Goal: Task Accomplishment & Management: Use online tool/utility

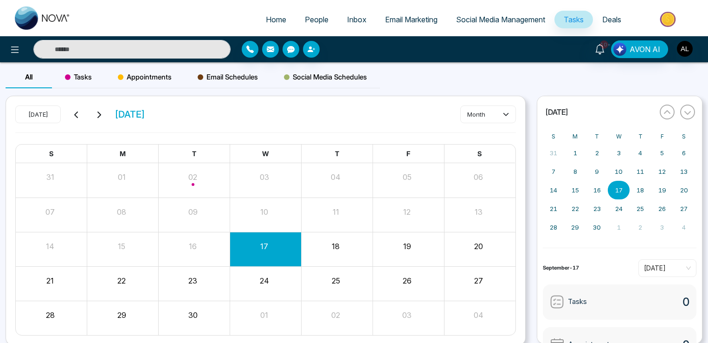
scroll to position [35, 0]
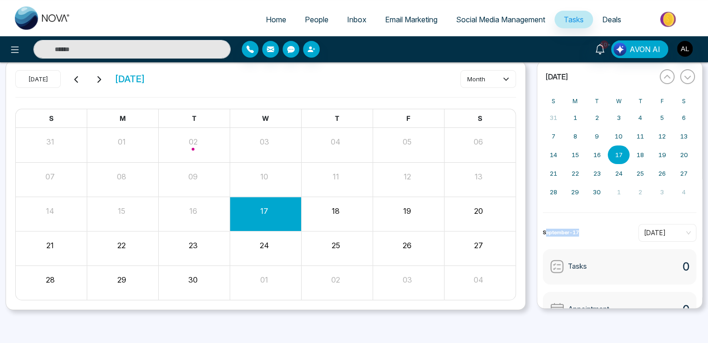
drag, startPoint x: 546, startPoint y: 234, endPoint x: 602, endPoint y: 234, distance: 55.7
click at [602, 234] on div "September-17 [DATE]" at bounding box center [620, 233] width 154 height 18
click at [661, 226] on span "[DATE]" at bounding box center [667, 233] width 47 height 14
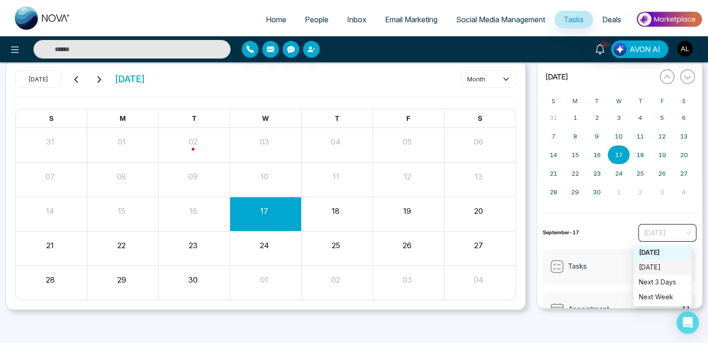
click at [652, 267] on div "[DATE]" at bounding box center [662, 267] width 47 height 10
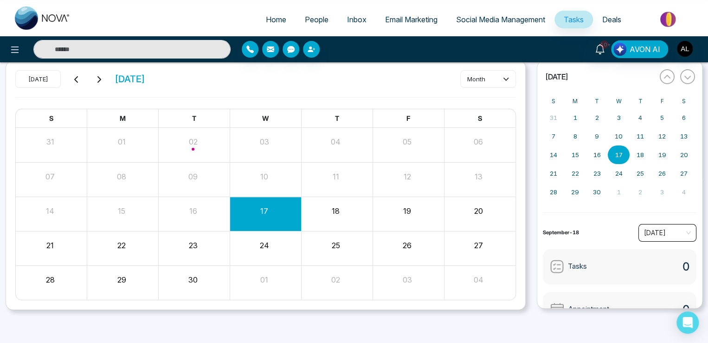
click at [647, 227] on span "[DATE]" at bounding box center [667, 233] width 47 height 14
click at [652, 281] on div "Next 3 Days" at bounding box center [662, 282] width 47 height 10
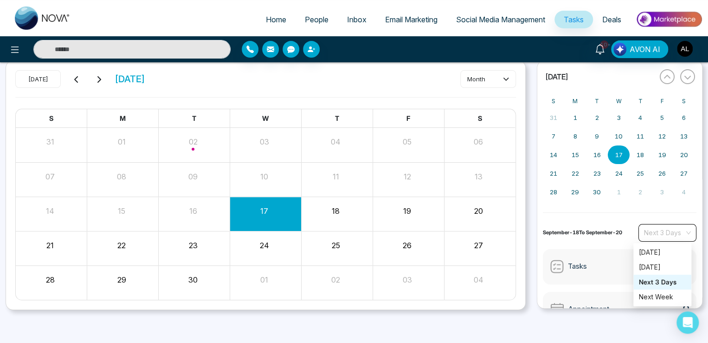
click at [656, 233] on span "Next 3 Days" at bounding box center [667, 233] width 47 height 14
click at [659, 296] on div "Next Week" at bounding box center [662, 297] width 47 height 10
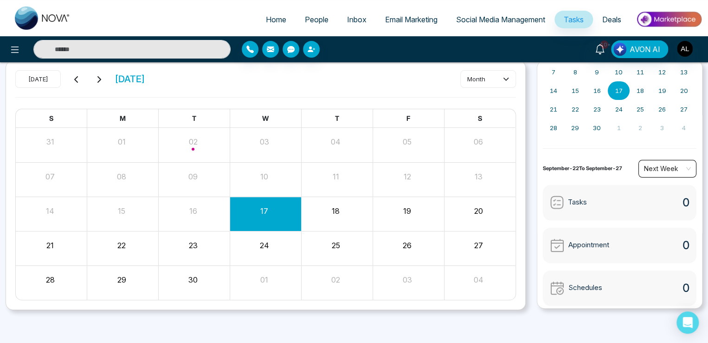
scroll to position [67, 0]
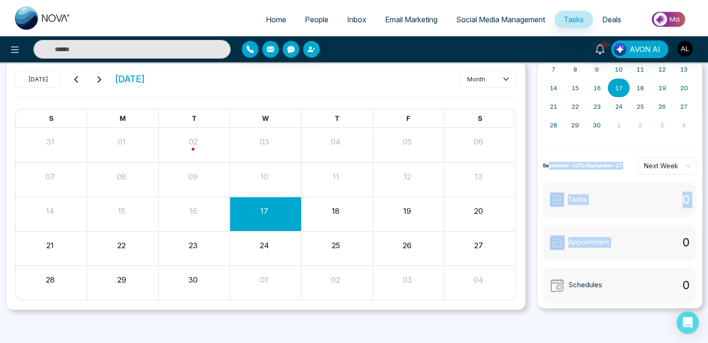
drag, startPoint x: 550, startPoint y: 166, endPoint x: 670, endPoint y: 243, distance: 142.7
click at [670, 243] on div "« [DATE] » S M T W T F S 31 1 2 3 4 5 6 7 8 9 10 11 12 13 14 15 16 17 18 19 20 …" at bounding box center [620, 184] width 166 height 248
click at [584, 162] on span "September-22 To September-27" at bounding box center [582, 166] width 79 height 8
